Goal: Task Accomplishment & Management: Manage account settings

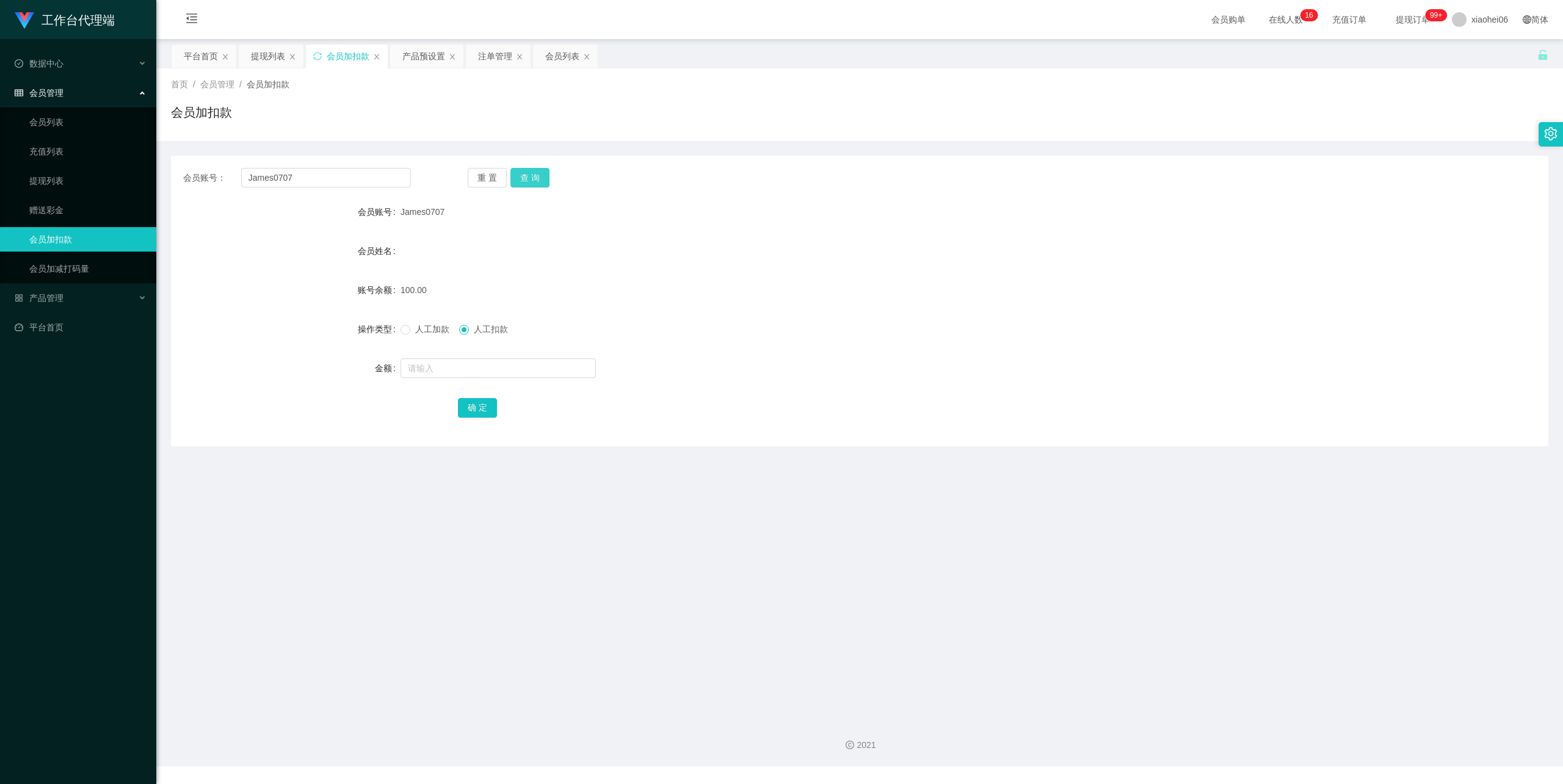
click at [525, 173] on button "查 询" at bounding box center [530, 178] width 39 height 20
drag, startPoint x: 300, startPoint y: 171, endPoint x: 191, endPoint y: 168, distance: 109.0
click at [66, 172] on section "工作台代理端 数据中心 会员管理 会员列表 充值列表 提现列表 赠送彩金 会员加扣款 会员加减打码量 产品管理 开奖记录 注单管理 产品列表 即时注单 产品预…" at bounding box center [781, 383] width 1563 height 766
paste input "[PERSON_NAME]"
type input "[PERSON_NAME]"
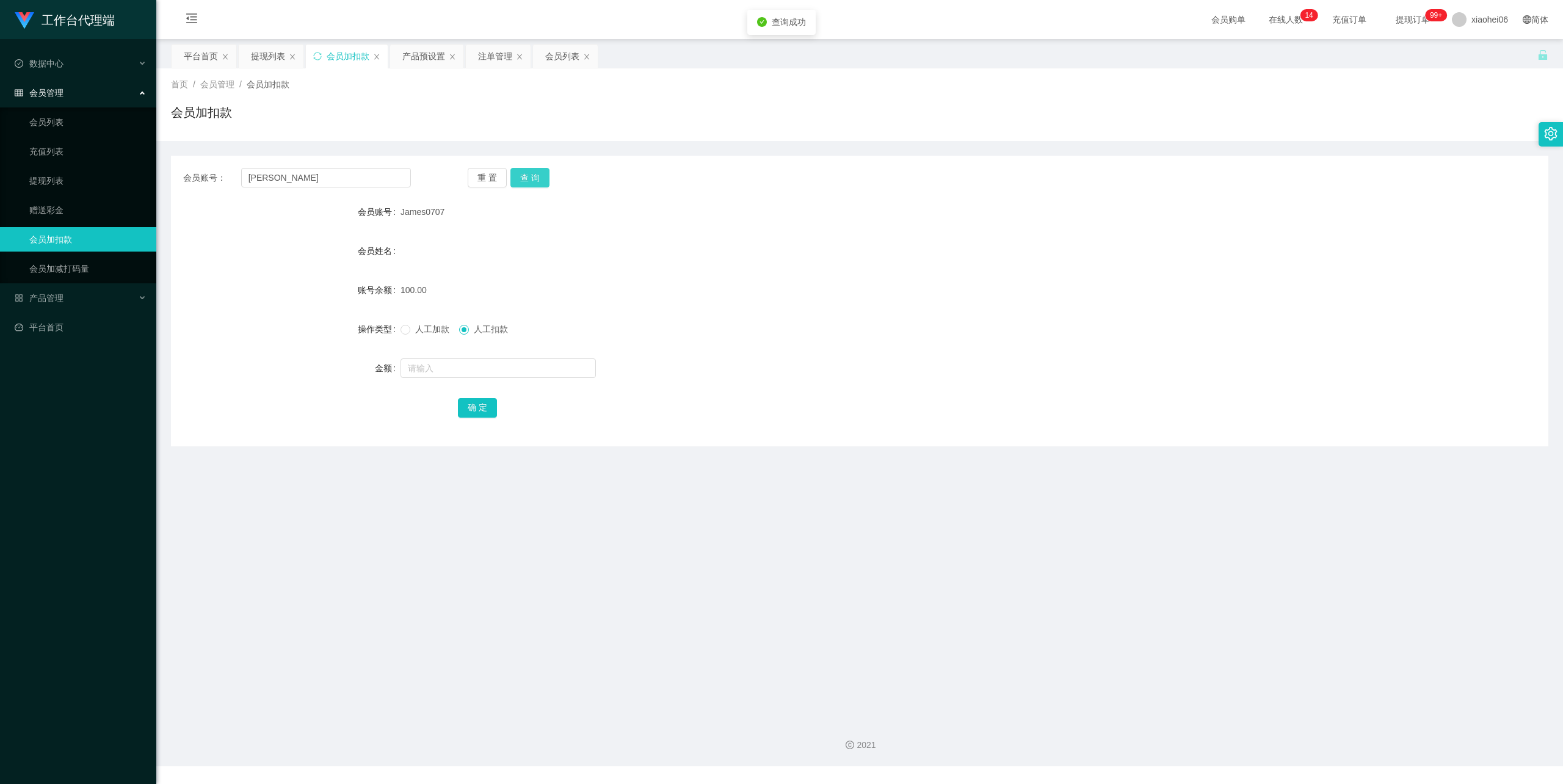
click at [533, 173] on button "查 询" at bounding box center [530, 178] width 39 height 20
click at [494, 370] on input "text" at bounding box center [498, 368] width 195 height 20
type input "1300"
click at [489, 410] on button "确 定" at bounding box center [477, 408] width 39 height 20
click at [898, 196] on div "会员账号： [PERSON_NAME] 重 置 查 询 会员账号 Sandy 会员姓名 账号余额 0.00 操作类型 人工加款 人工扣款 金额 确 定" at bounding box center [860, 300] width 1378 height 290
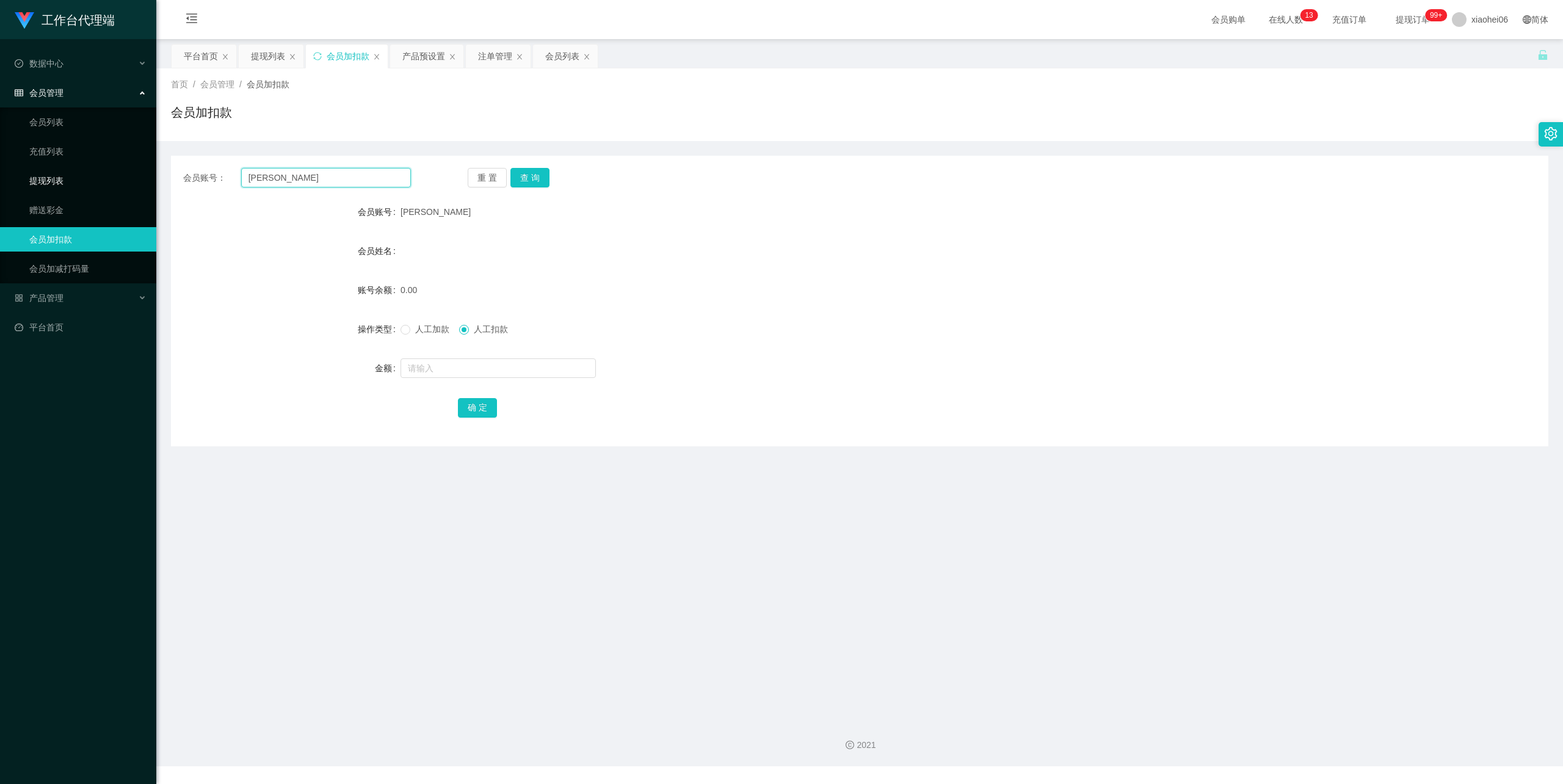
drag, startPoint x: 321, startPoint y: 177, endPoint x: 0, endPoint y: 172, distance: 321.0
click at [0, 172] on section "工作台代理端 数据中心 会员管理 会员列表 充值列表 提现列表 赠送彩金 会员加扣款 会员加减打码量 产品管理 开奖记录 注单管理 产品列表 即时注单 产品预…" at bounding box center [781, 383] width 1563 height 766
type input "M"
click at [524, 180] on button "查 询" at bounding box center [530, 178] width 39 height 20
click at [464, 368] on input "text" at bounding box center [498, 368] width 195 height 20
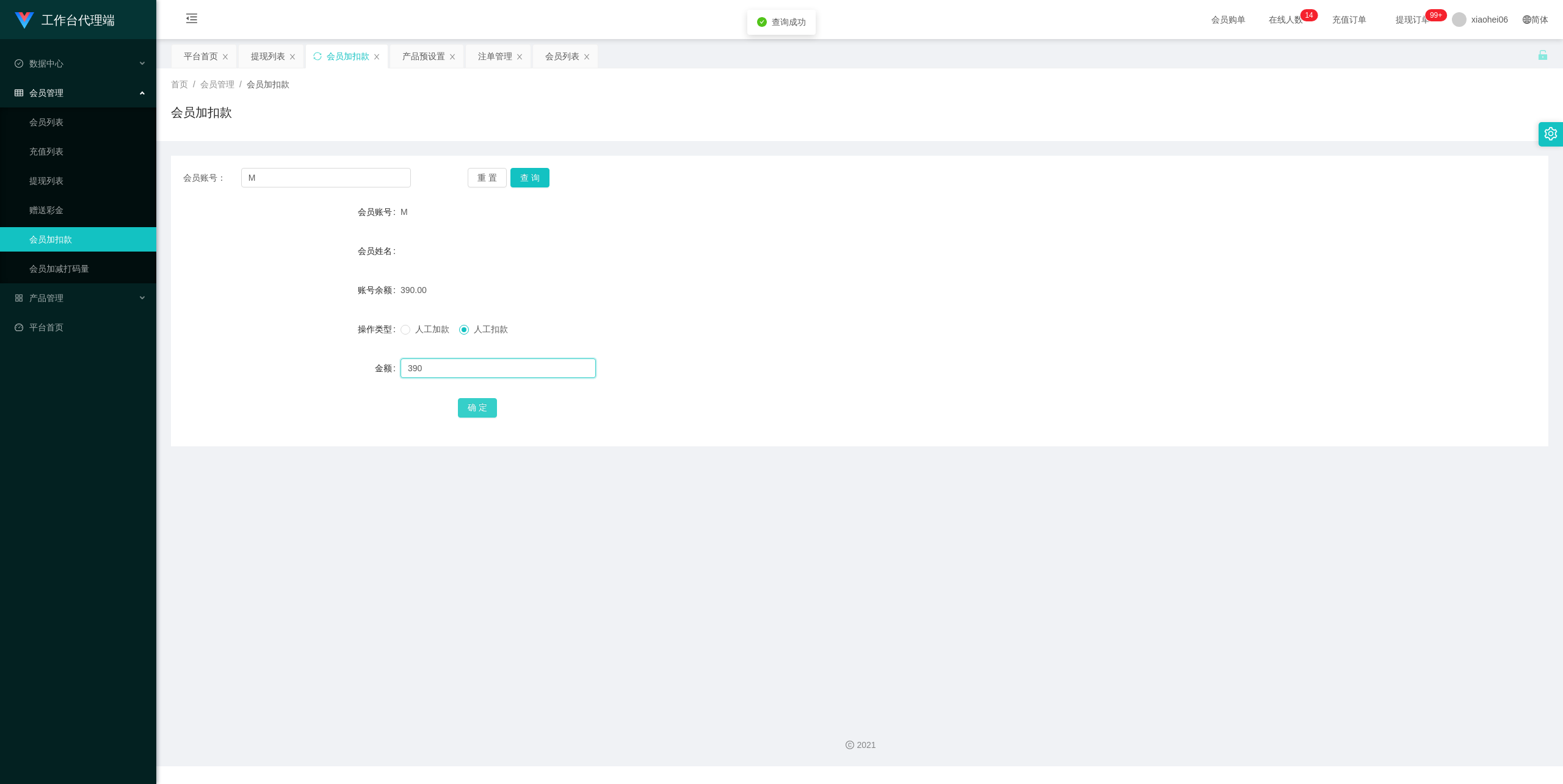
type input "390"
drag, startPoint x: 489, startPoint y: 404, endPoint x: 496, endPoint y: 388, distance: 17.5
click at [489, 404] on button "确 定" at bounding box center [477, 408] width 39 height 20
click at [1231, 103] on div "会员加扣款" at bounding box center [860, 117] width 1378 height 28
